Goal: Task Accomplishment & Management: Use online tool/utility

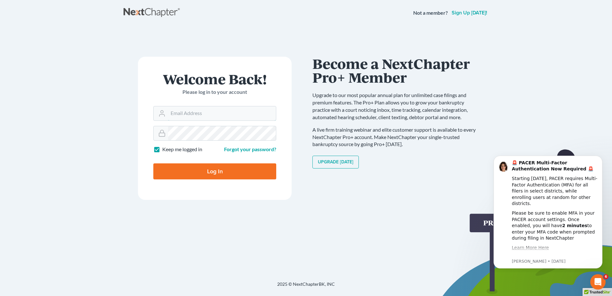
type input "mcastelluzzo@wellerlegalgroup.com"
click at [206, 170] on input "Log In" at bounding box center [214, 171] width 123 height 16
type input "Thinking..."
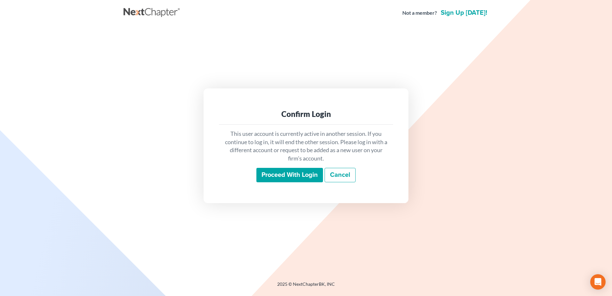
click at [304, 177] on input "Proceed with login" at bounding box center [290, 175] width 67 height 15
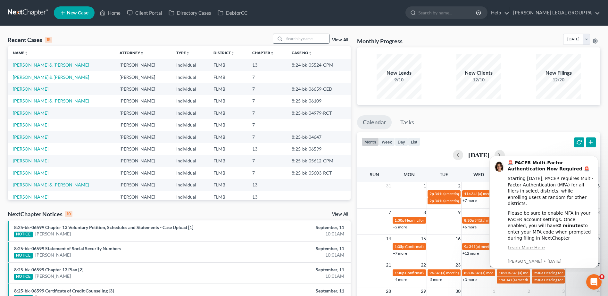
click at [297, 38] on input "search" at bounding box center [306, 38] width 45 height 9
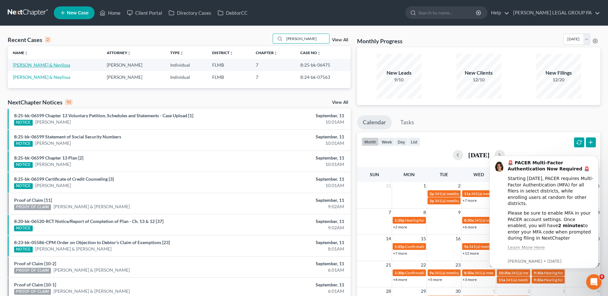
type input "hudgins"
click at [55, 66] on link "Hudgins, William & Neylissa" at bounding box center [41, 64] width 57 height 5
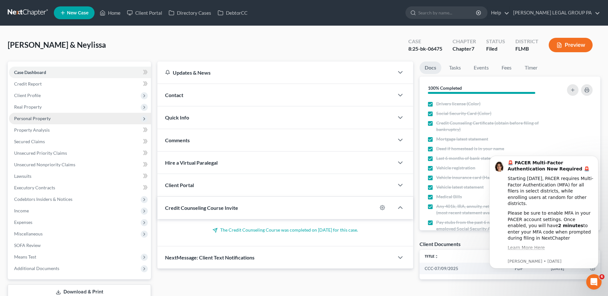
click at [29, 117] on span "Personal Property" at bounding box center [32, 118] width 37 height 5
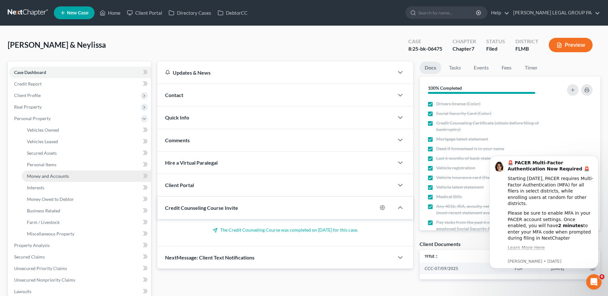
click at [42, 173] on span "Money and Accounts" at bounding box center [48, 175] width 42 height 5
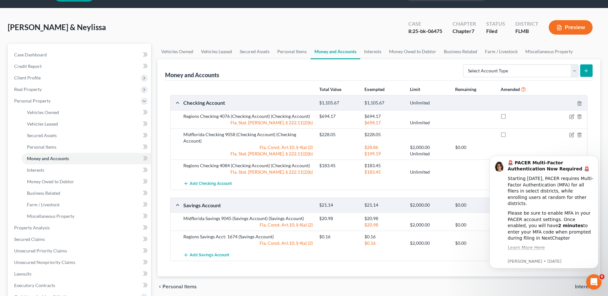
scroll to position [32, 0]
